Goal: Task Accomplishment & Management: Manage account settings

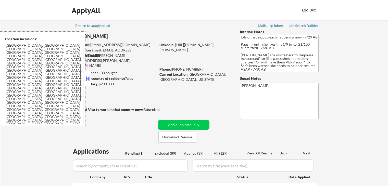
scroll to position [77, 0]
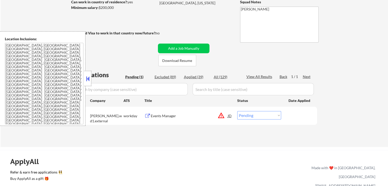
click at [223, 116] on button "warning_amber" at bounding box center [221, 115] width 7 height 7
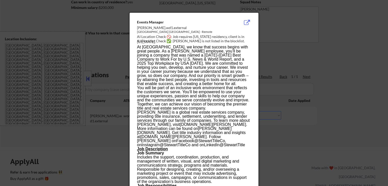
click at [324, 59] on div at bounding box center [194, 93] width 388 height 186
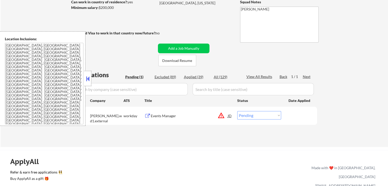
click at [254, 116] on select "Choose an option... Pending Applied Excluded (Questions) Excluded (Expired) Exc…" at bounding box center [259, 115] width 44 height 8
click at [237, 111] on select "Choose an option... Pending Applied Excluded (Questions) Excluded (Expired) Exc…" at bounding box center [259, 115] width 44 height 8
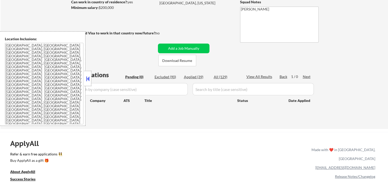
click at [193, 76] on div "Applied (39)" at bounding box center [197, 77] width 26 height 5
select select ""applied""
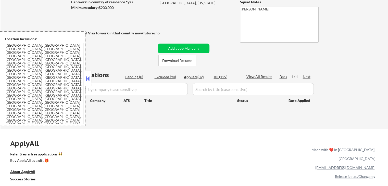
select select ""applied""
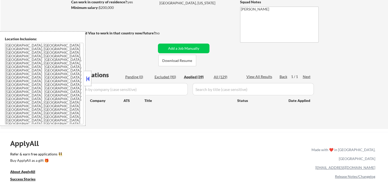
select select ""applied""
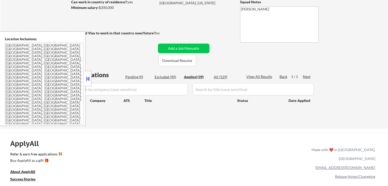
select select ""applied""
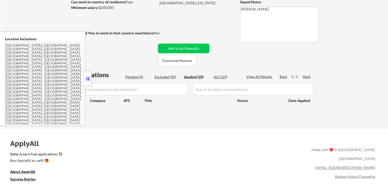
select select ""applied""
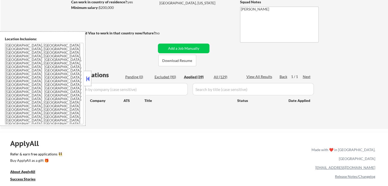
select select ""applied""
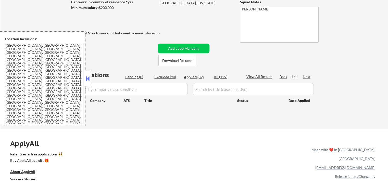
select select ""applied""
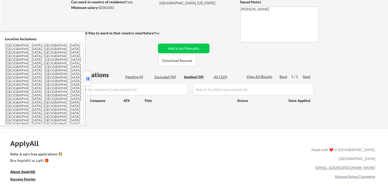
select select ""applied""
